Goal: Transaction & Acquisition: Download file/media

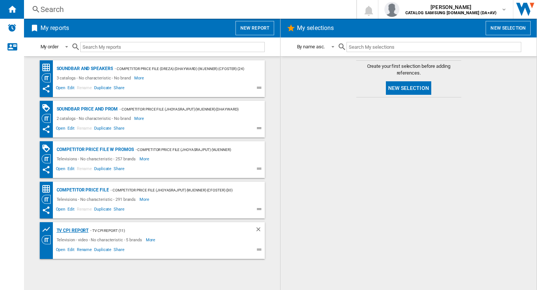
click at [85, 231] on div "TV CPI Report" at bounding box center [72, 230] width 34 height 9
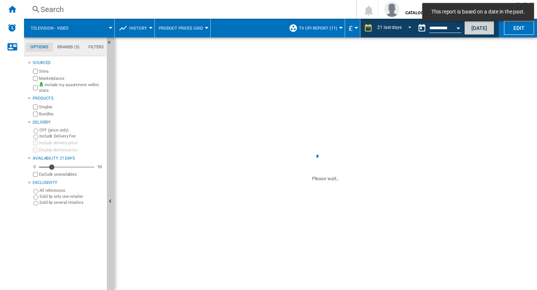
click at [474, 31] on button "Today" at bounding box center [479, 28] width 30 height 14
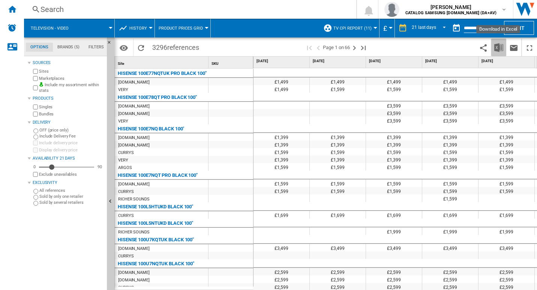
click at [497, 51] on img "Download in Excel" at bounding box center [498, 47] width 9 height 9
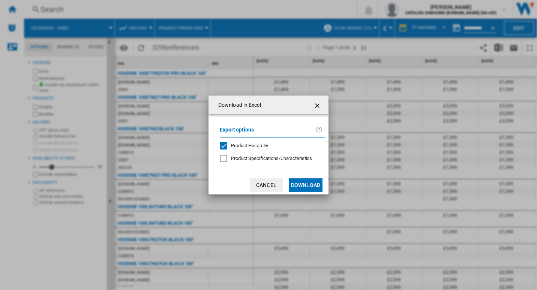
click at [306, 186] on button "Download" at bounding box center [306, 184] width 34 height 13
